Goal: Book appointment/travel/reservation

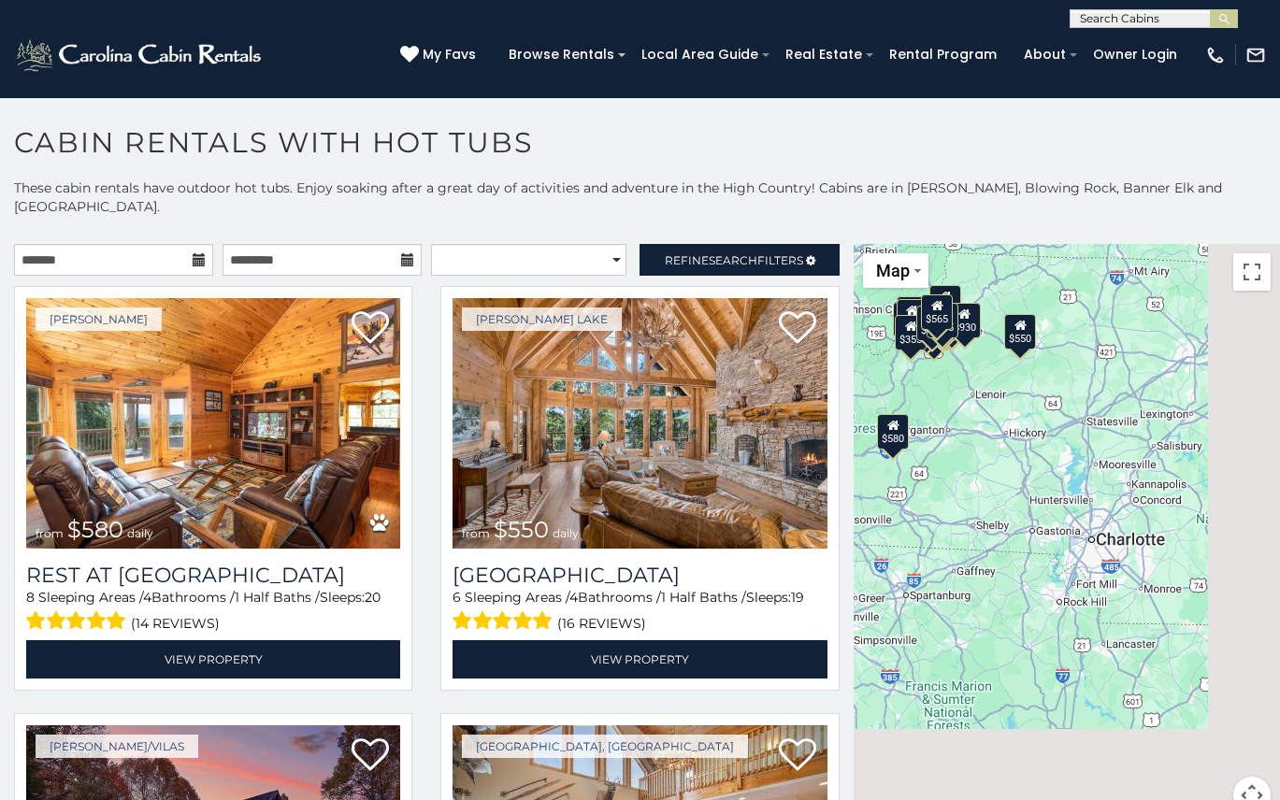
drag, startPoint x: 1171, startPoint y: 586, endPoint x: 1011, endPoint y: 422, distance: 229.5
click at [1011, 422] on div "$580 $550 $349 $535 $375 $480 $400 $451 $460 $1,095 $525 $315 $310 $315 $230 $4…" at bounding box center [1067, 540] width 426 height 593
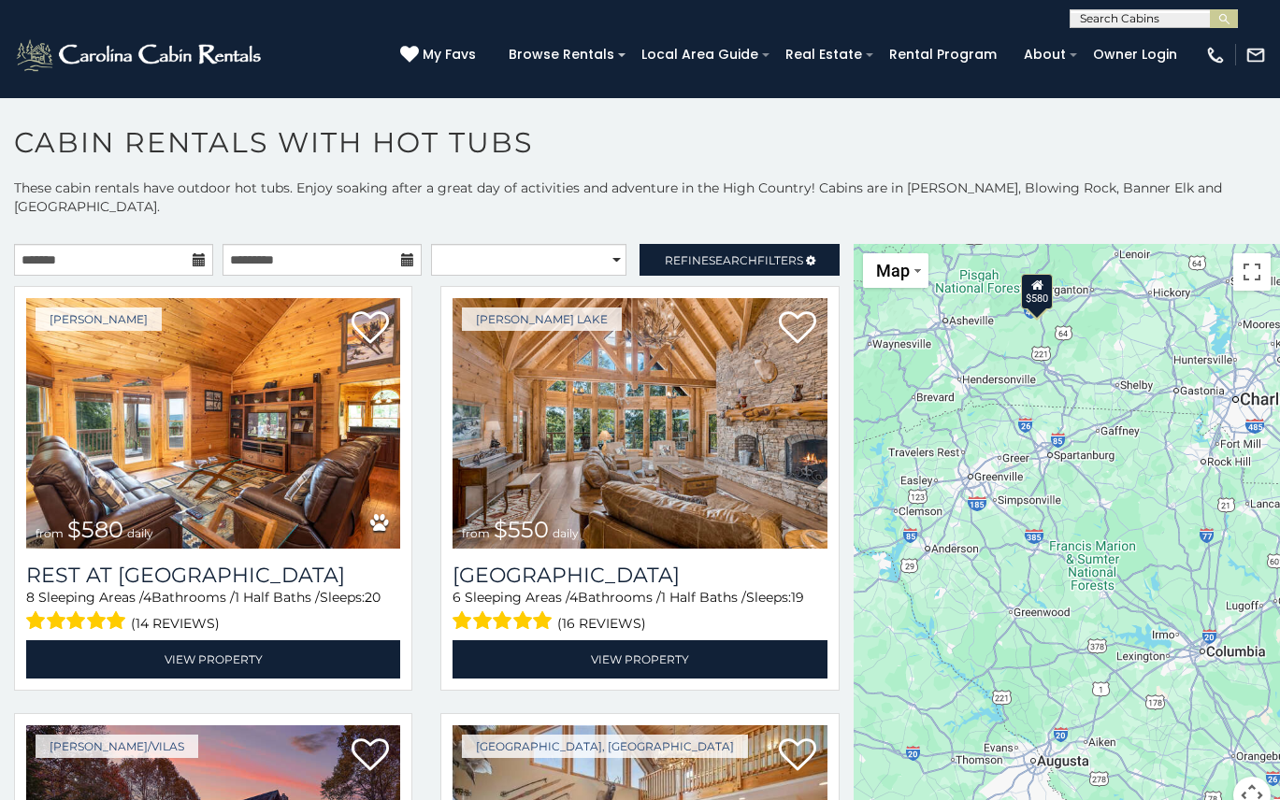
drag, startPoint x: 1002, startPoint y: 527, endPoint x: 1150, endPoint y: 387, distance: 203.7
click at [1150, 387] on div "$580 $550 $349 $535 $375 $480 $400 $451 $460 $1,095 $525 $315 $310 $315 $230 $4…" at bounding box center [1067, 540] width 426 height 593
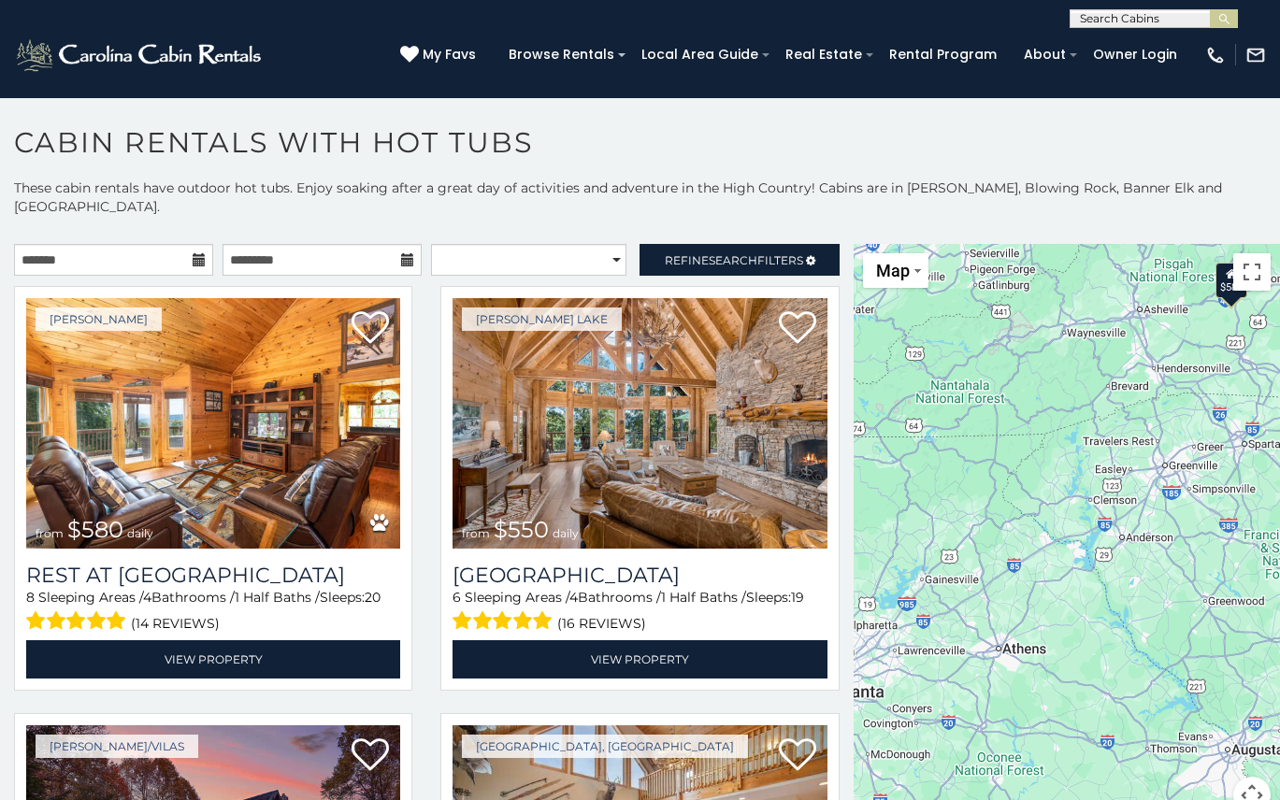
drag, startPoint x: 979, startPoint y: 645, endPoint x: 1175, endPoint y: 630, distance: 196.9
click at [1175, 630] on div "$580 $550 $349 $535 $375 $480 $400 $451 $460 $1,095 $525 $315 $310 $315 $230 $4…" at bounding box center [1067, 540] width 426 height 593
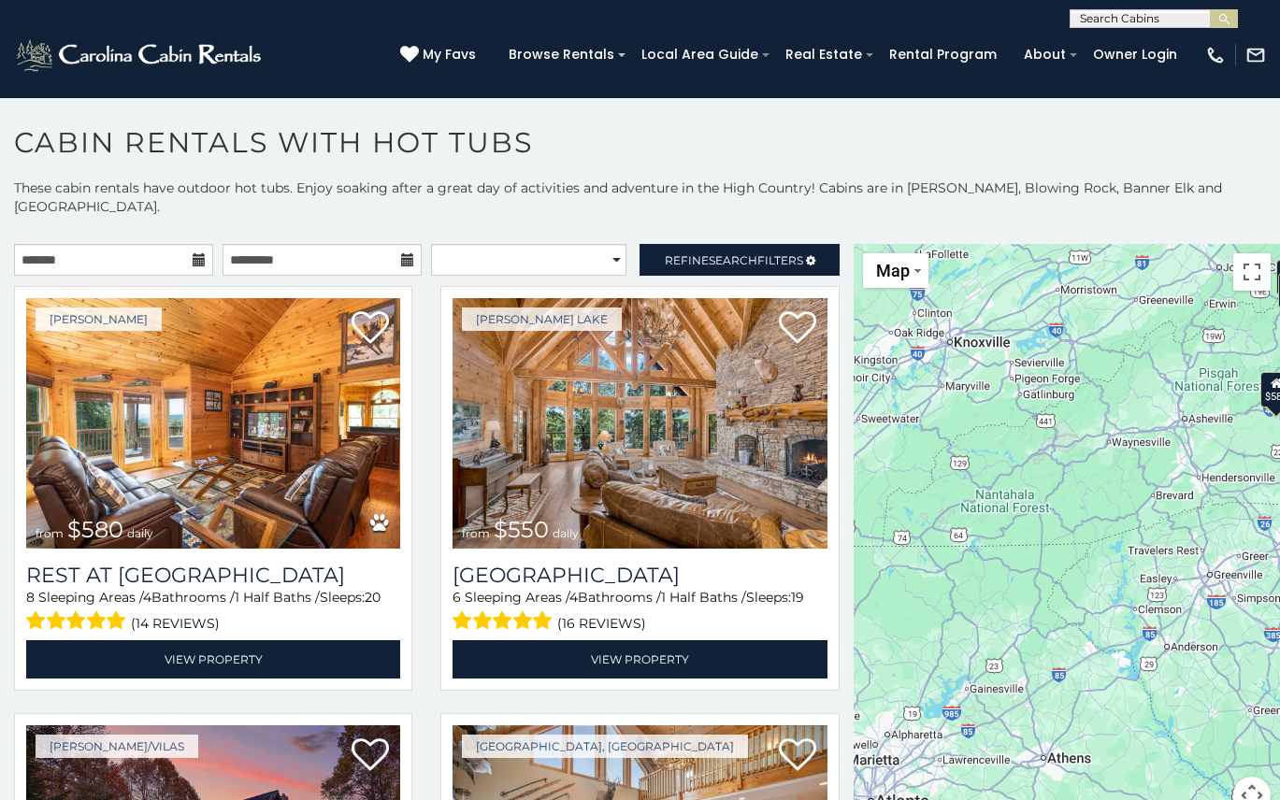
drag, startPoint x: 1032, startPoint y: 321, endPoint x: 1078, endPoint y: 432, distance: 120.3
click at [1078, 432] on div "$580 $550 $349 $535 $375 $480 $400 $451 $460 $1,095 $525 $315 $310 $315 $230 $4…" at bounding box center [1067, 540] width 426 height 593
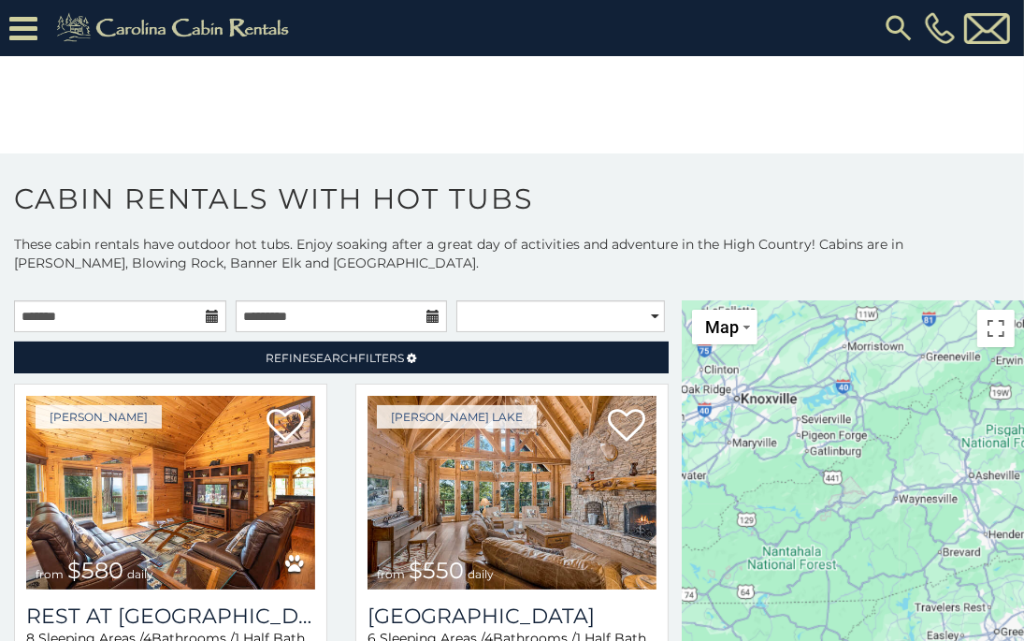
drag, startPoint x: 1016, startPoint y: 598, endPoint x: 812, endPoint y: 478, distance: 236.4
click at [812, 478] on div "$580 $550 $349 $535 $375 $480 $400 $451 $460 $1,095 $525 $315 $310 $315 $230 $4…" at bounding box center [853, 596] width 341 height 593
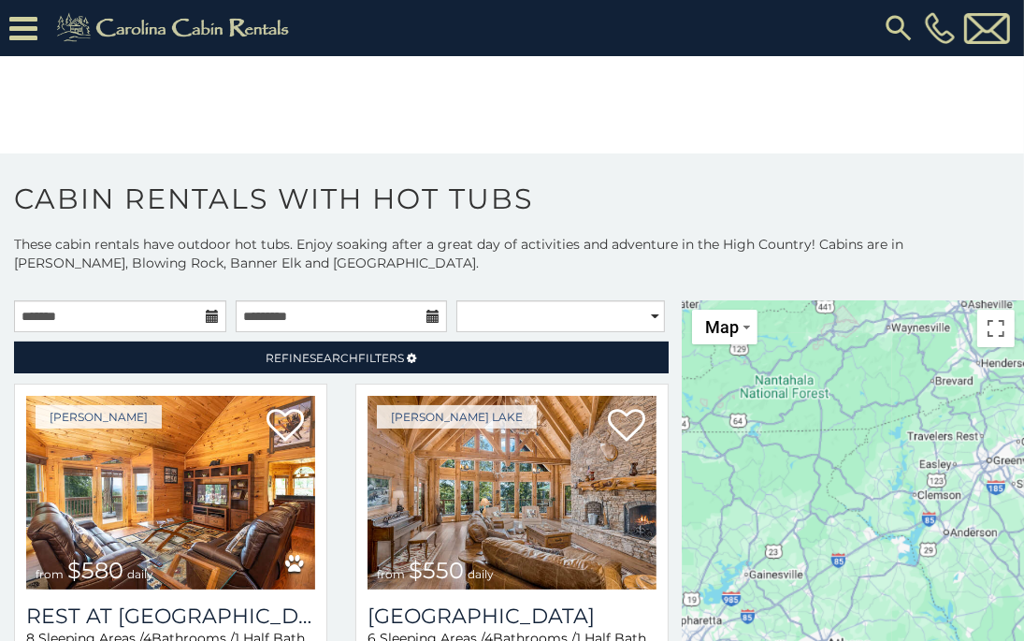
drag, startPoint x: 815, startPoint y: 524, endPoint x: 808, endPoint y: 348, distance: 176.0
click at [808, 348] on div "$580 $550 $349 $535 $375 $480 $400 $451 $460 $1,095 $525 $315 $310 $315 $230 $4…" at bounding box center [853, 596] width 341 height 593
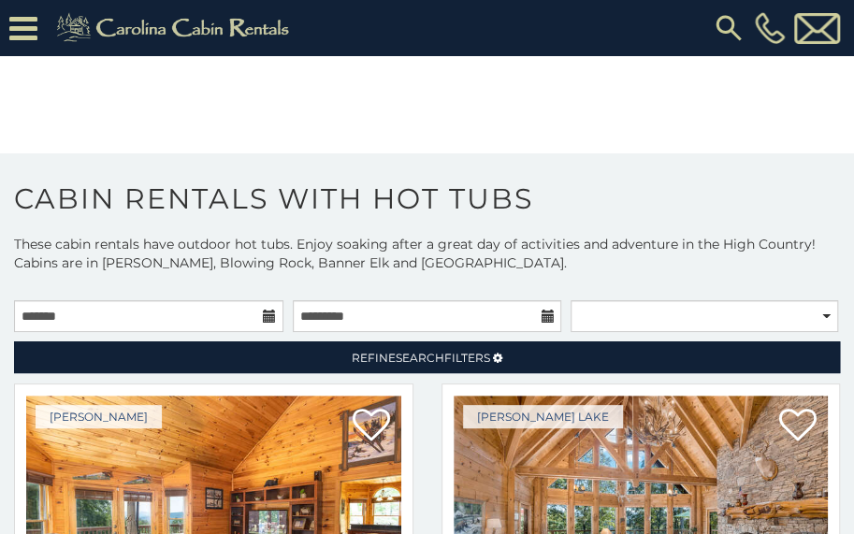
click at [646, 264] on p "These cabin rentals have outdoor hot tubs. Enjoy soaking after a great day of a…" at bounding box center [427, 263] width 854 height 56
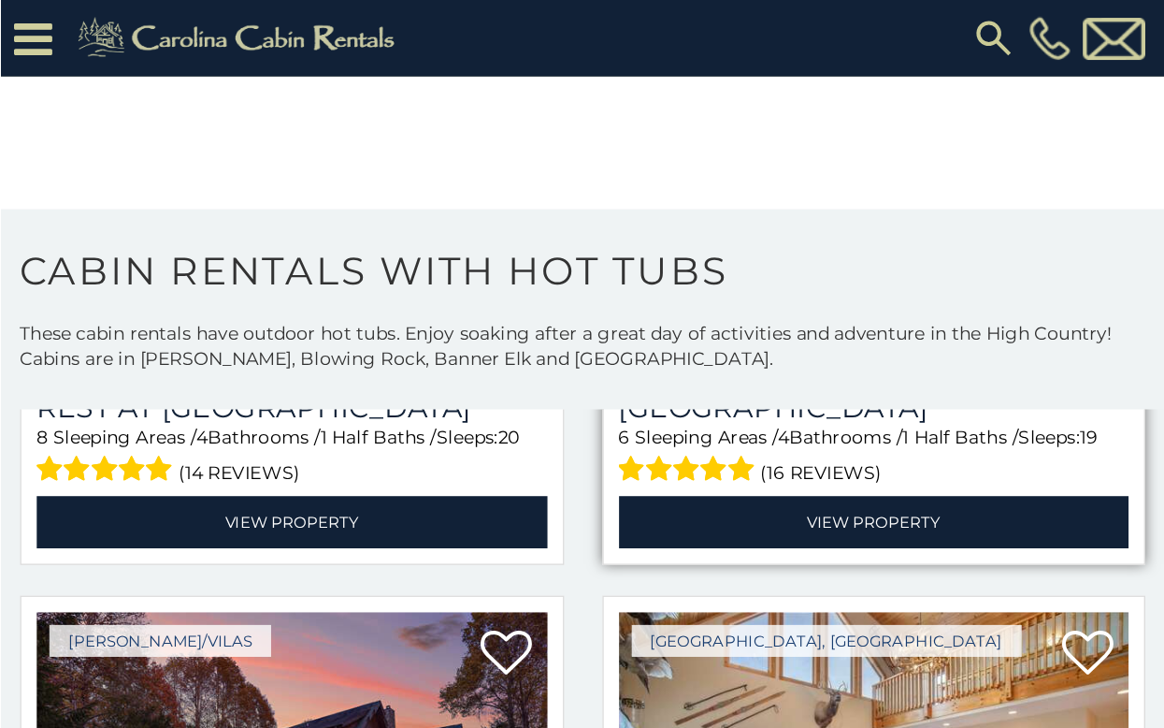
scroll to position [62, 0]
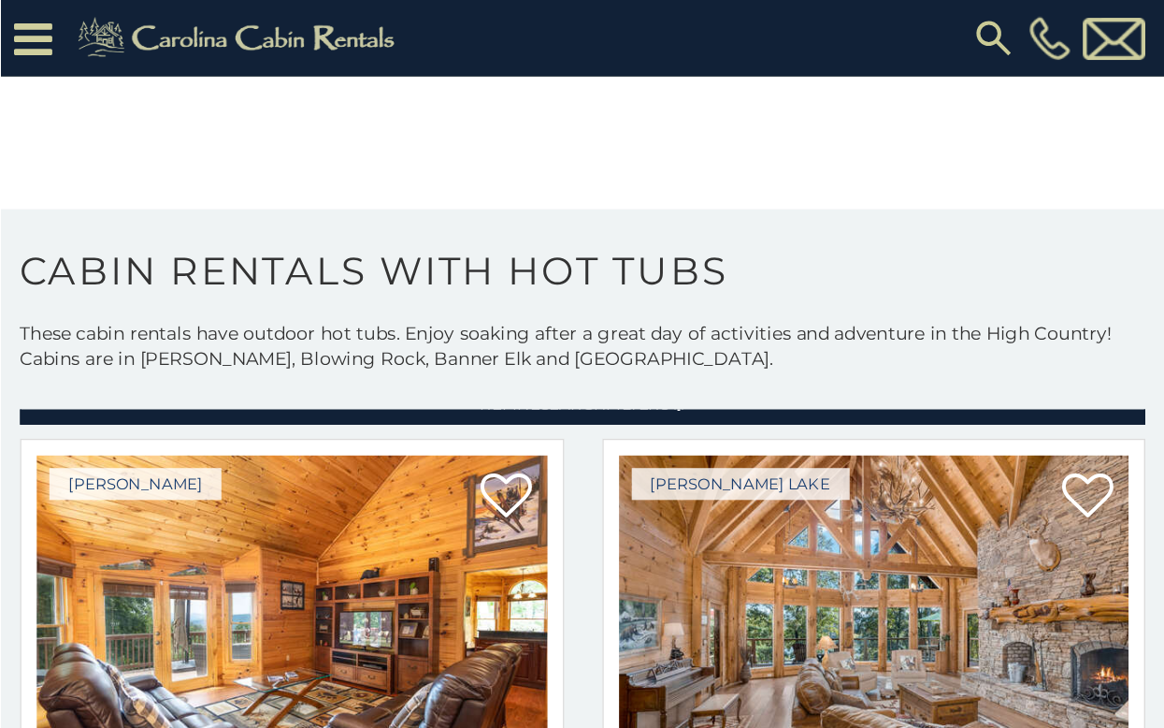
scroll to position [52, 0]
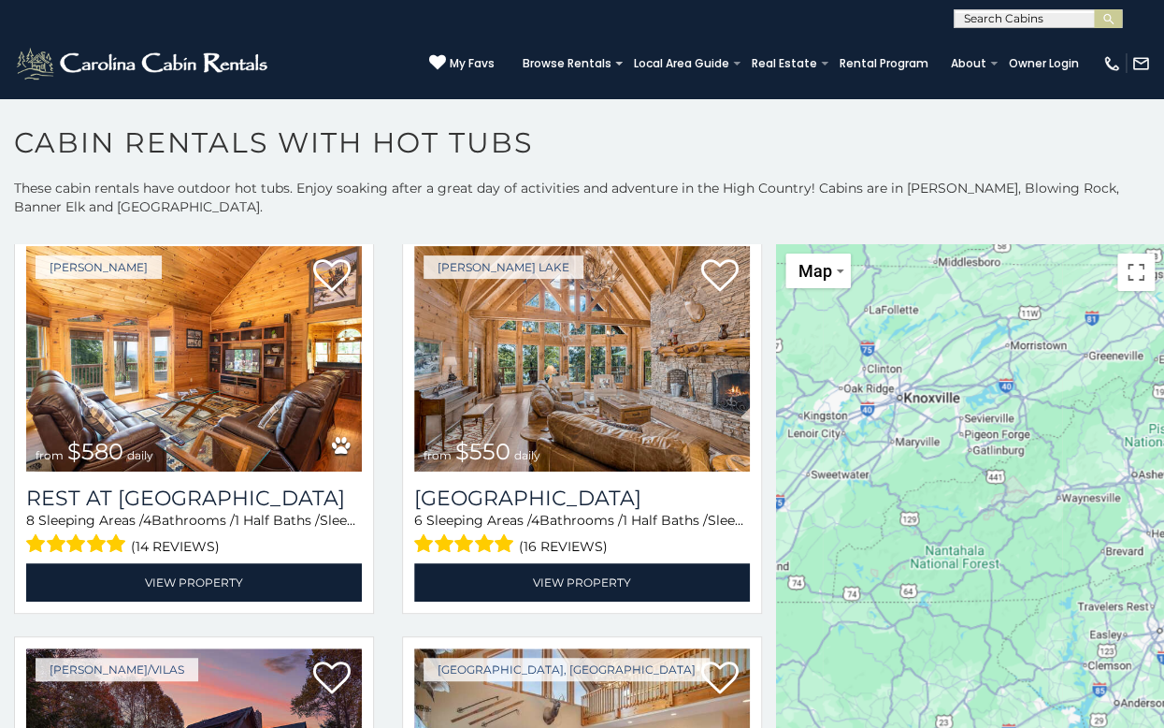
drag, startPoint x: 962, startPoint y: 439, endPoint x: 1008, endPoint y: 666, distance: 231.8
click at [1008, 666] on div "$580 $550 $349 $535 $375 $480 $400 $451 $460 $1,095 $525 $315 $310 $315 $230 $4…" at bounding box center [970, 540] width 388 height 593
click at [926, 560] on div "$580 $550 $349 $535 $375 $480 $400 $451 $460 $1,095 $525 $315 $310 $315 $230 $4…" at bounding box center [970, 540] width 388 height 593
